Goal: Find specific page/section: Find specific page/section

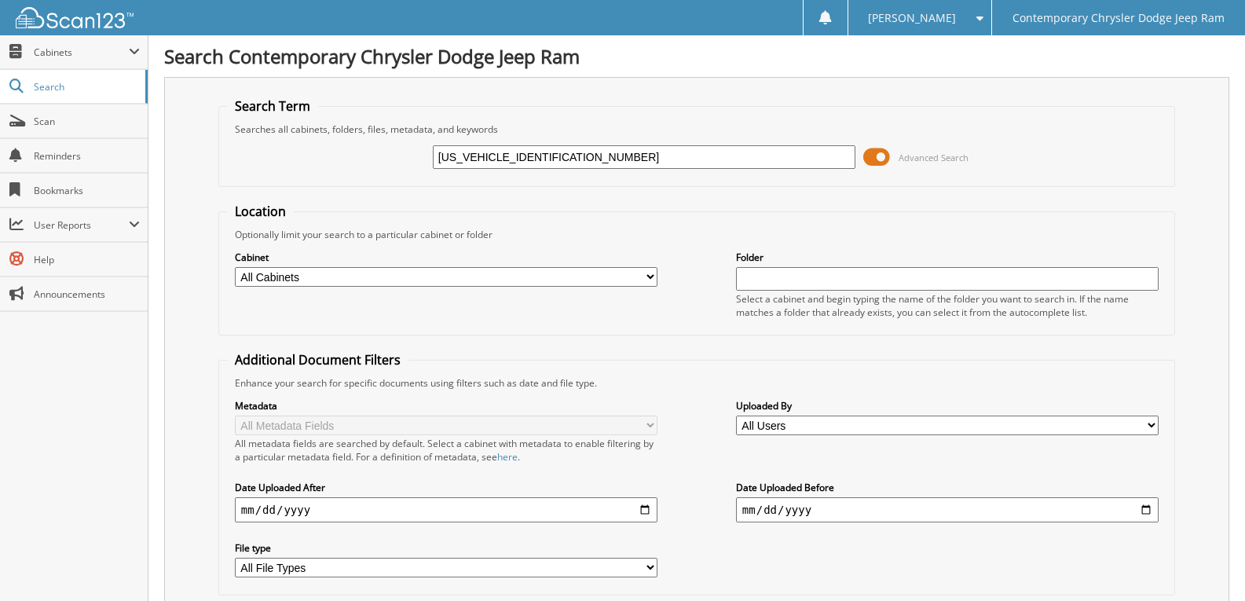
type input "[US_VEHICLE_IDENTIFICATION_NUMBER]"
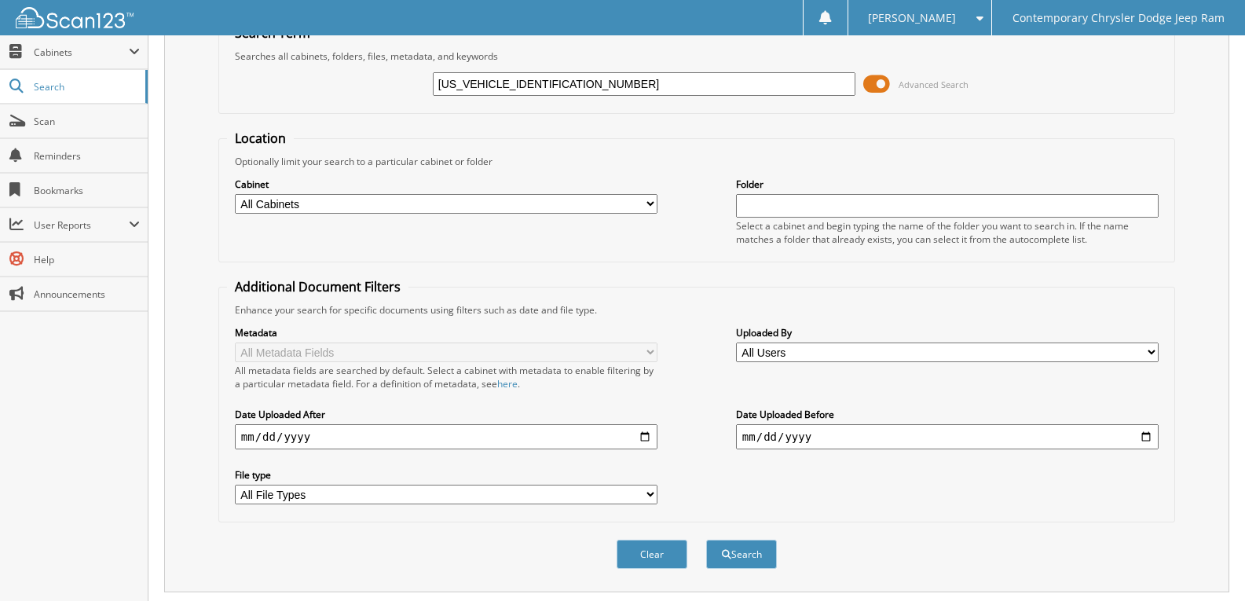
scroll to position [167, 0]
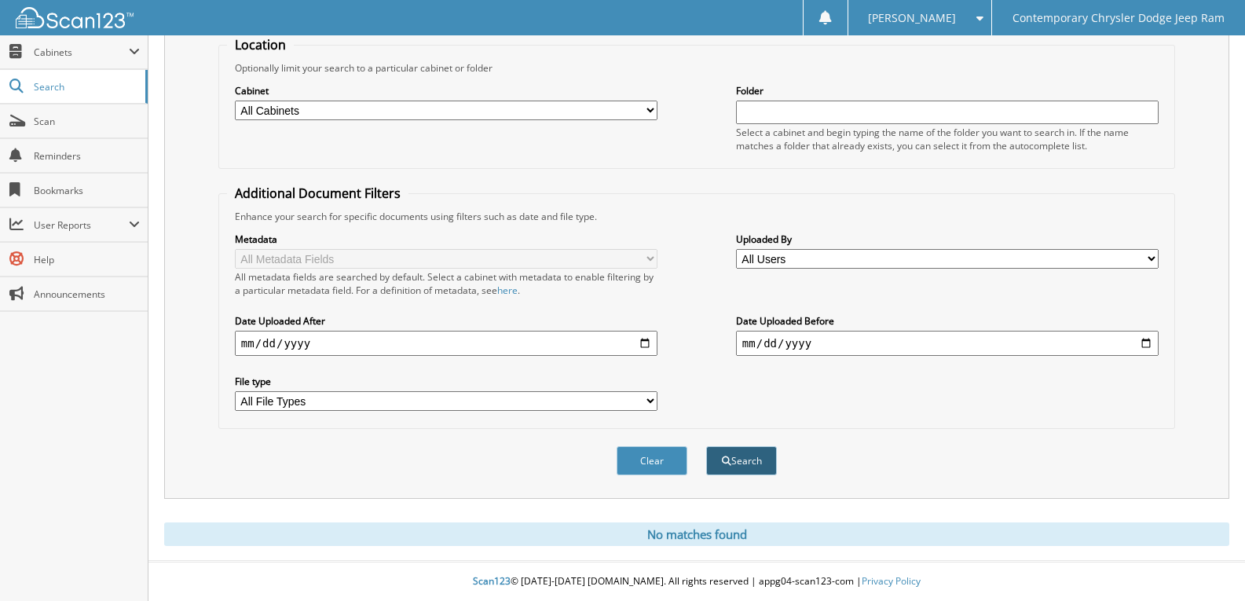
click at [730, 456] on button "Search" at bounding box center [741, 460] width 71 height 29
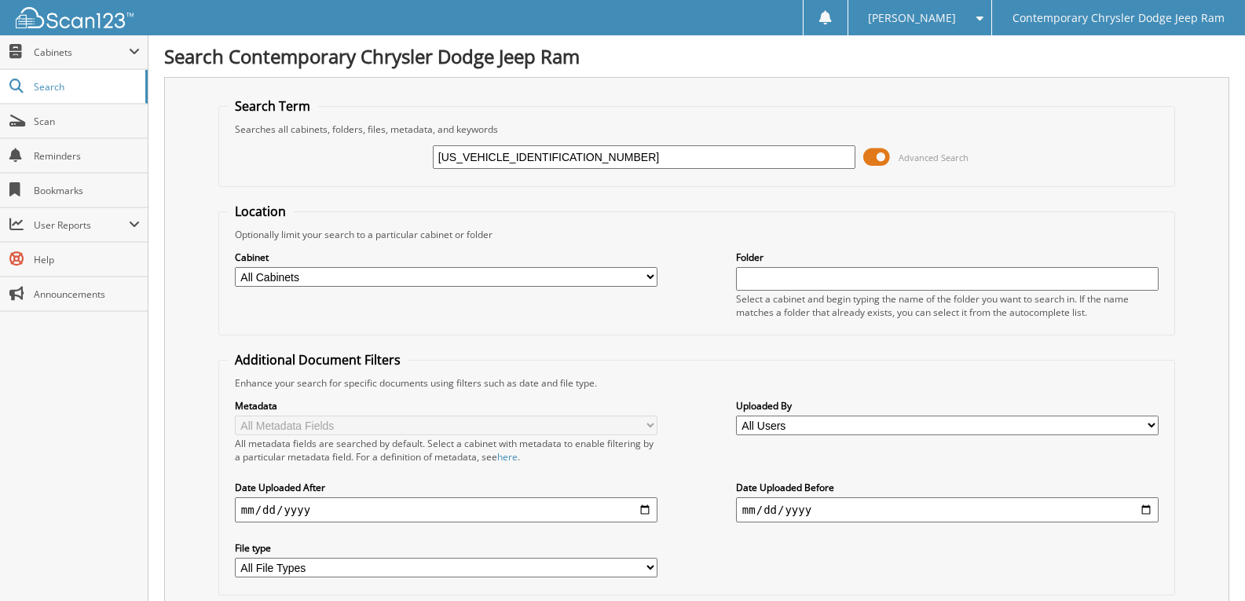
drag, startPoint x: 573, startPoint y: 163, endPoint x: 596, endPoint y: 208, distance: 50.9
click at [53, 151] on body "[PERSON_NAME] Settings Logout Contemporary Chrysler Dodge Jeep Ram Close Cabine…" at bounding box center [622, 384] width 1245 height 768
drag, startPoint x: 612, startPoint y: 150, endPoint x: 0, endPoint y: 136, distance: 612.2
click at [0, 164] on body "[PERSON_NAME] Settings Logout Contemporary Chrysler Dodge Jeep Ram Close Cabine…" at bounding box center [622, 384] width 1245 height 768
type input "OSKOCIL"
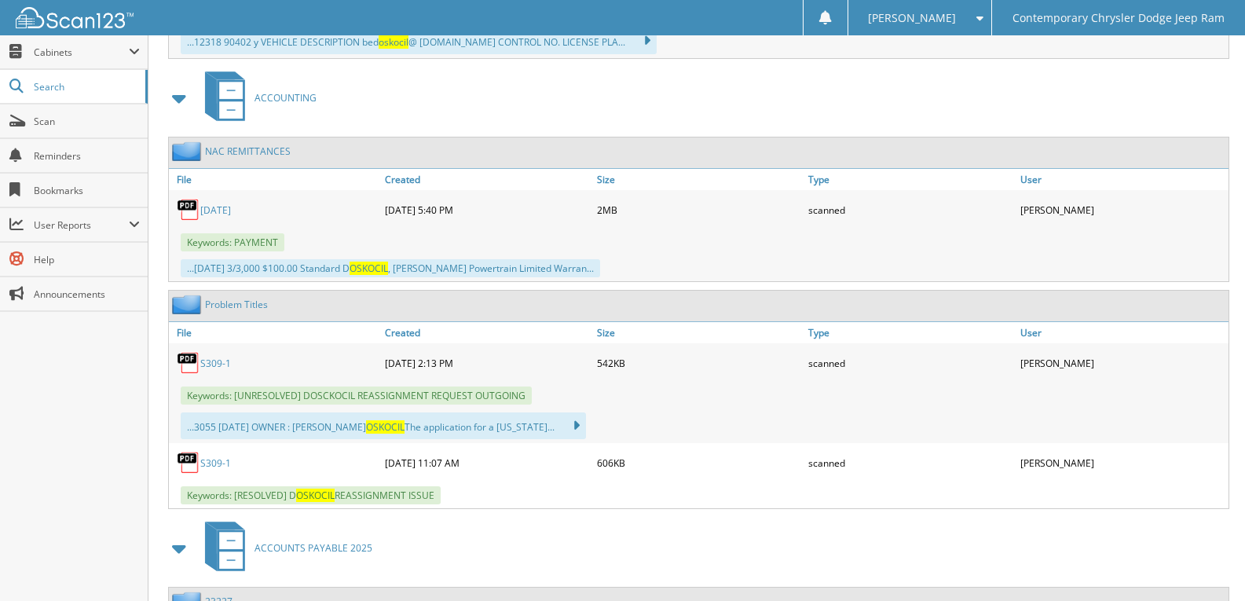
scroll to position [1642, 0]
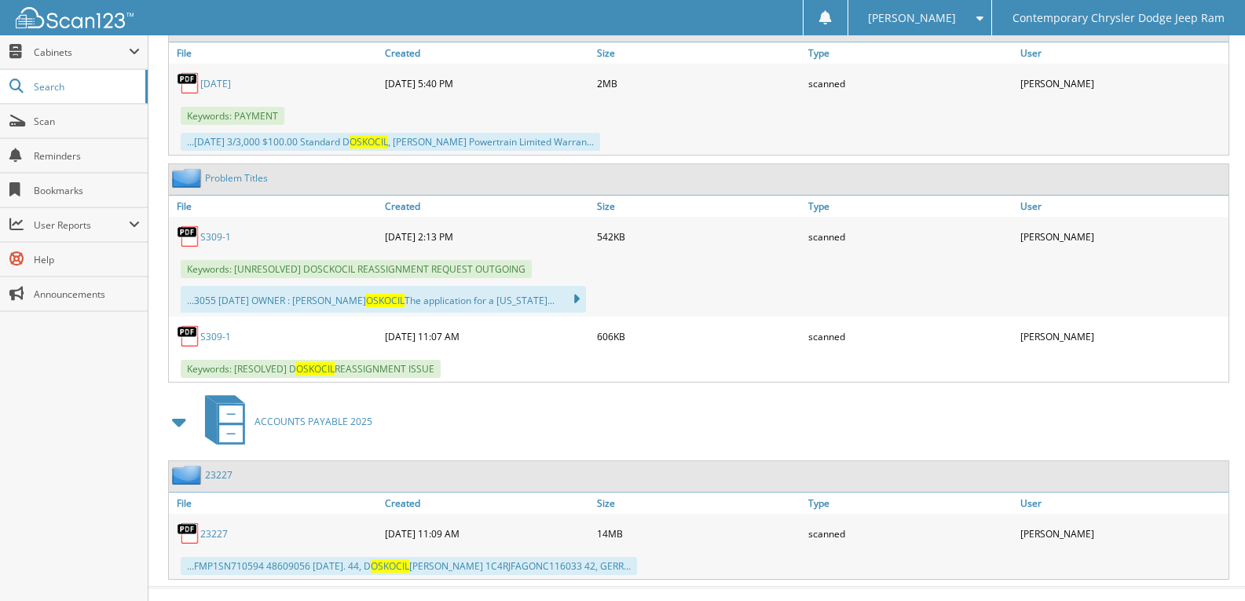
click at [218, 527] on link "23227" at bounding box center [213, 533] width 27 height 13
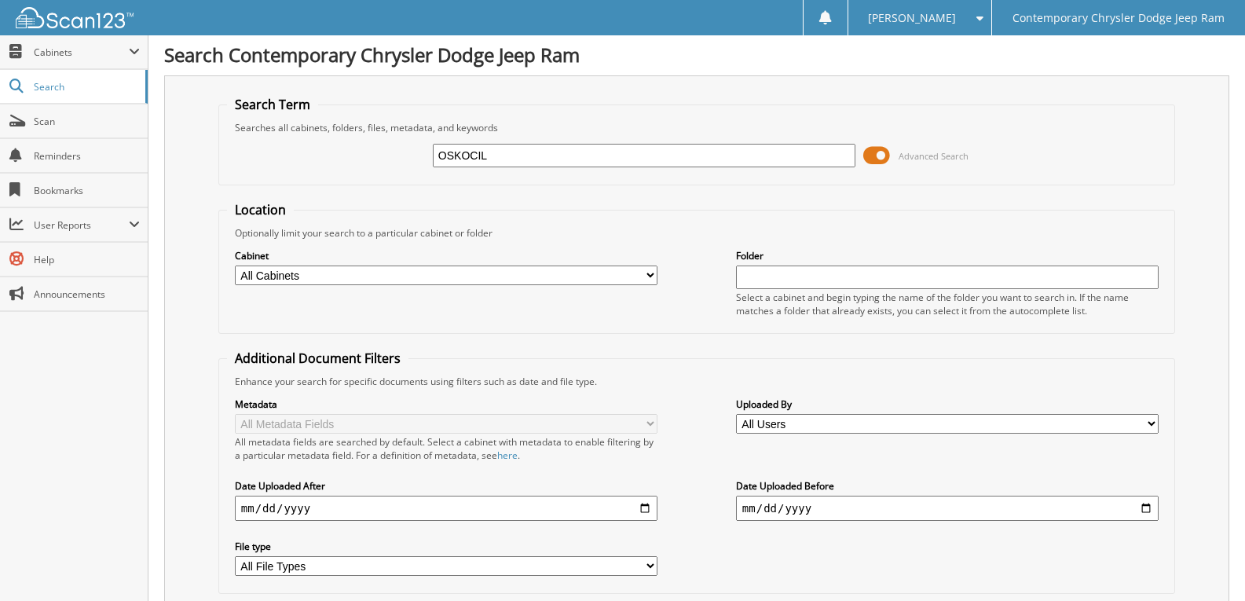
scroll to position [0, 0]
click at [523, 161] on input "OSKOCIL" at bounding box center [644, 157] width 423 height 24
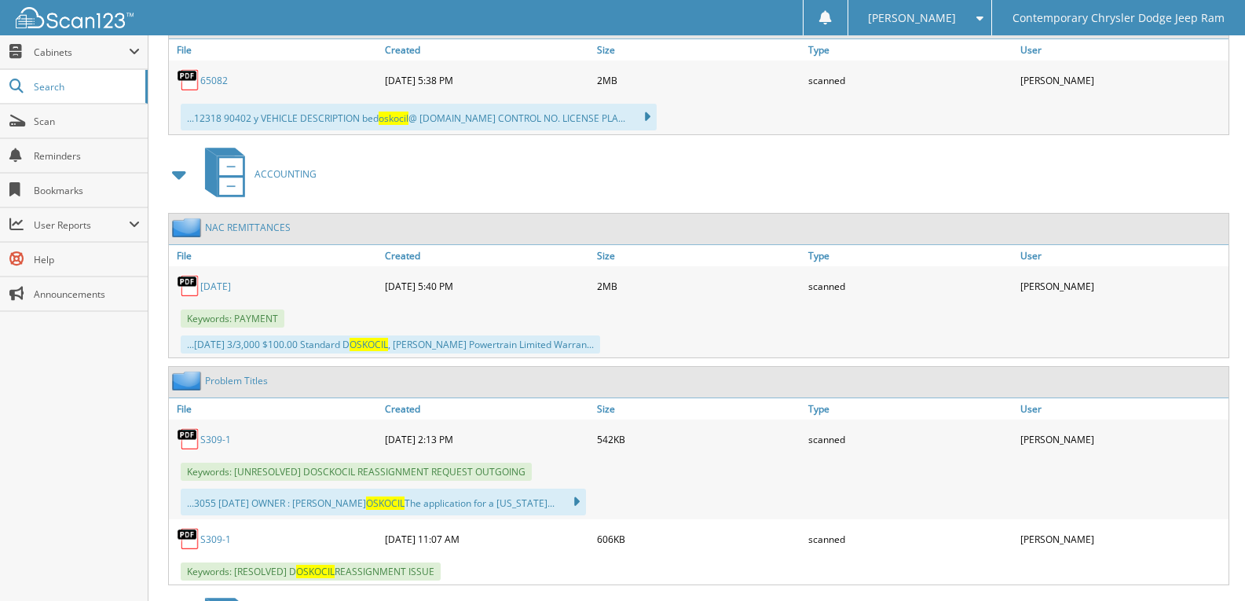
scroll to position [1571, 0]
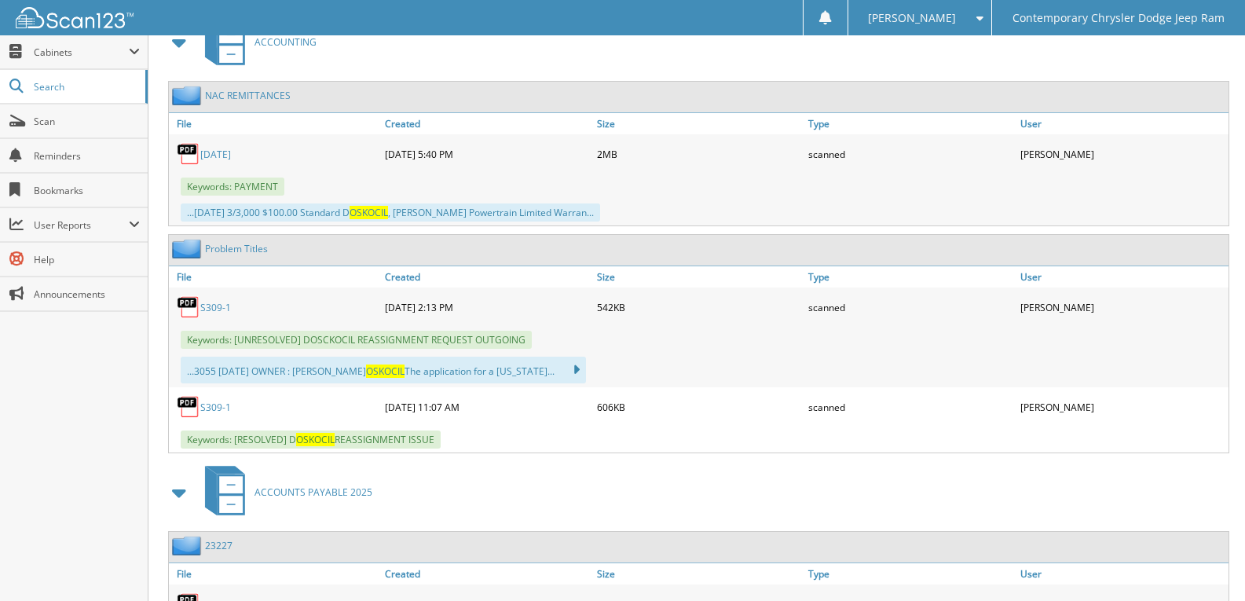
click at [206, 401] on link "S309-1" at bounding box center [215, 407] width 31 height 13
